Goal: Transaction & Acquisition: Purchase product/service

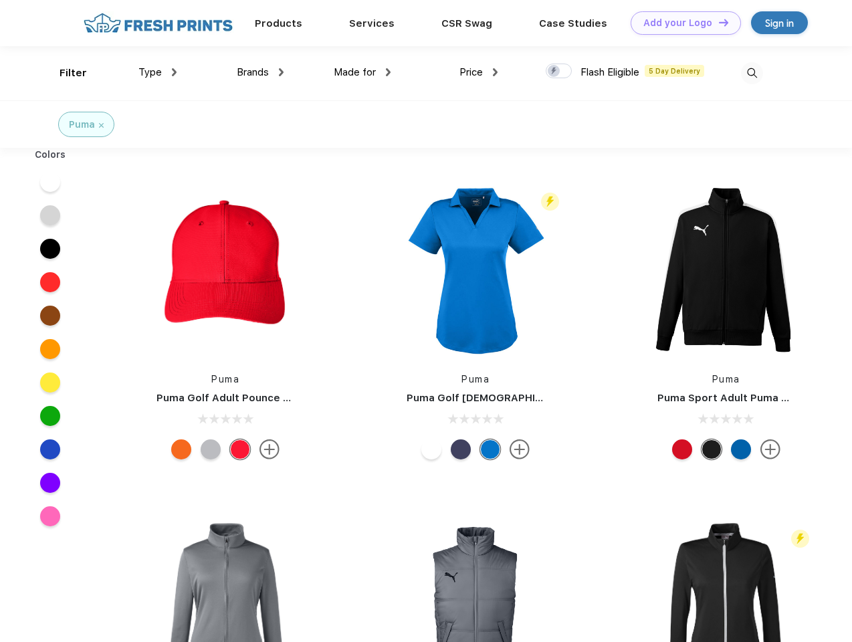
scroll to position [1, 0]
click at [681, 23] on link "Add your Logo Design Tool" at bounding box center [686, 22] width 110 height 23
click at [0, 0] on div "Design Tool" at bounding box center [0, 0] width 0 height 0
click at [718, 22] on link "Add your Logo Design Tool" at bounding box center [686, 22] width 110 height 23
click at [64, 73] on div "Filter" at bounding box center [73, 73] width 27 height 15
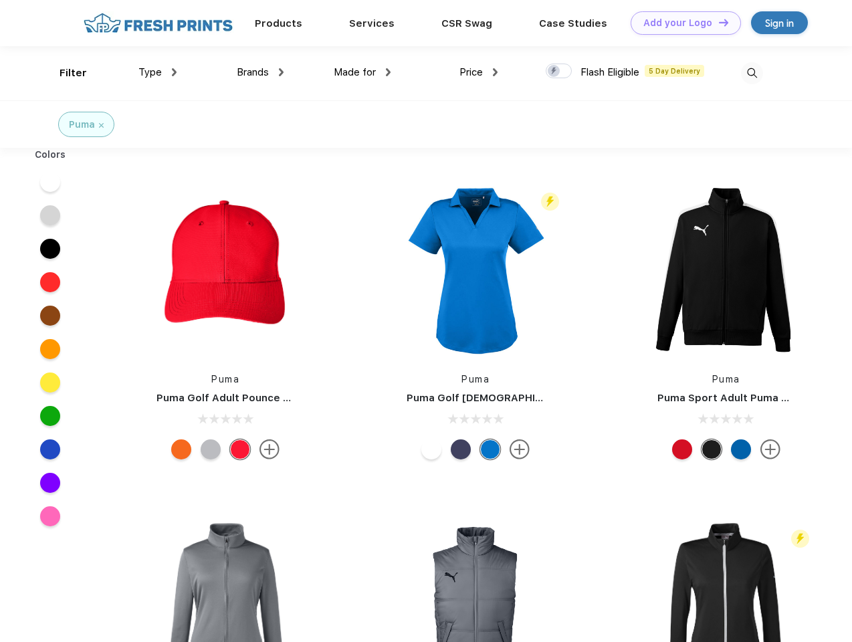
click at [158, 72] on span "Type" at bounding box center [149, 72] width 23 height 12
click at [260, 72] on span "Brands" at bounding box center [253, 72] width 32 height 12
click at [363, 72] on span "Made for" at bounding box center [355, 72] width 42 height 12
click at [479, 72] on span "Price" at bounding box center [471, 72] width 23 height 12
click at [559, 72] on div at bounding box center [559, 71] width 26 height 15
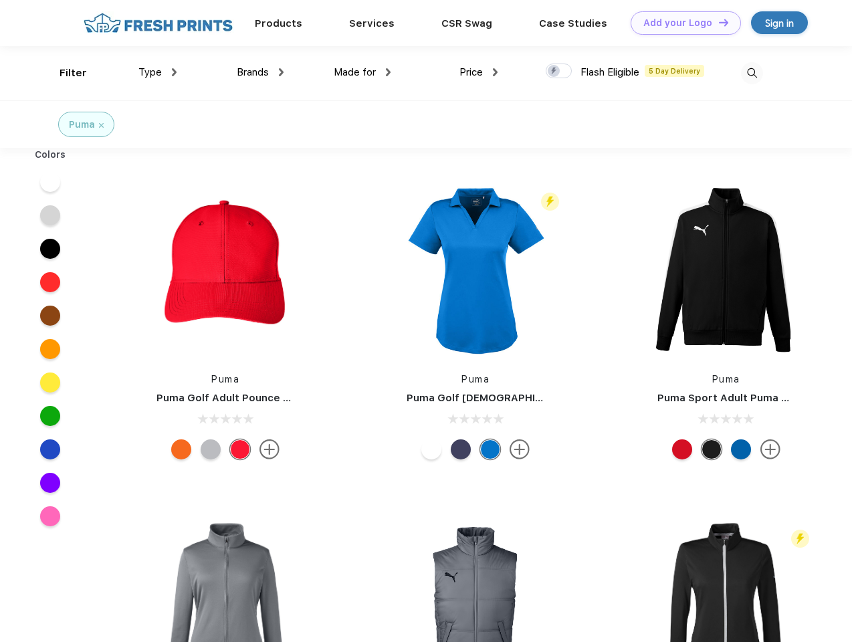
click at [555, 72] on input "checkbox" at bounding box center [550, 67] width 9 height 9
click at [752, 73] on img at bounding box center [752, 73] width 22 height 22
